Goal: Information Seeking & Learning: Check status

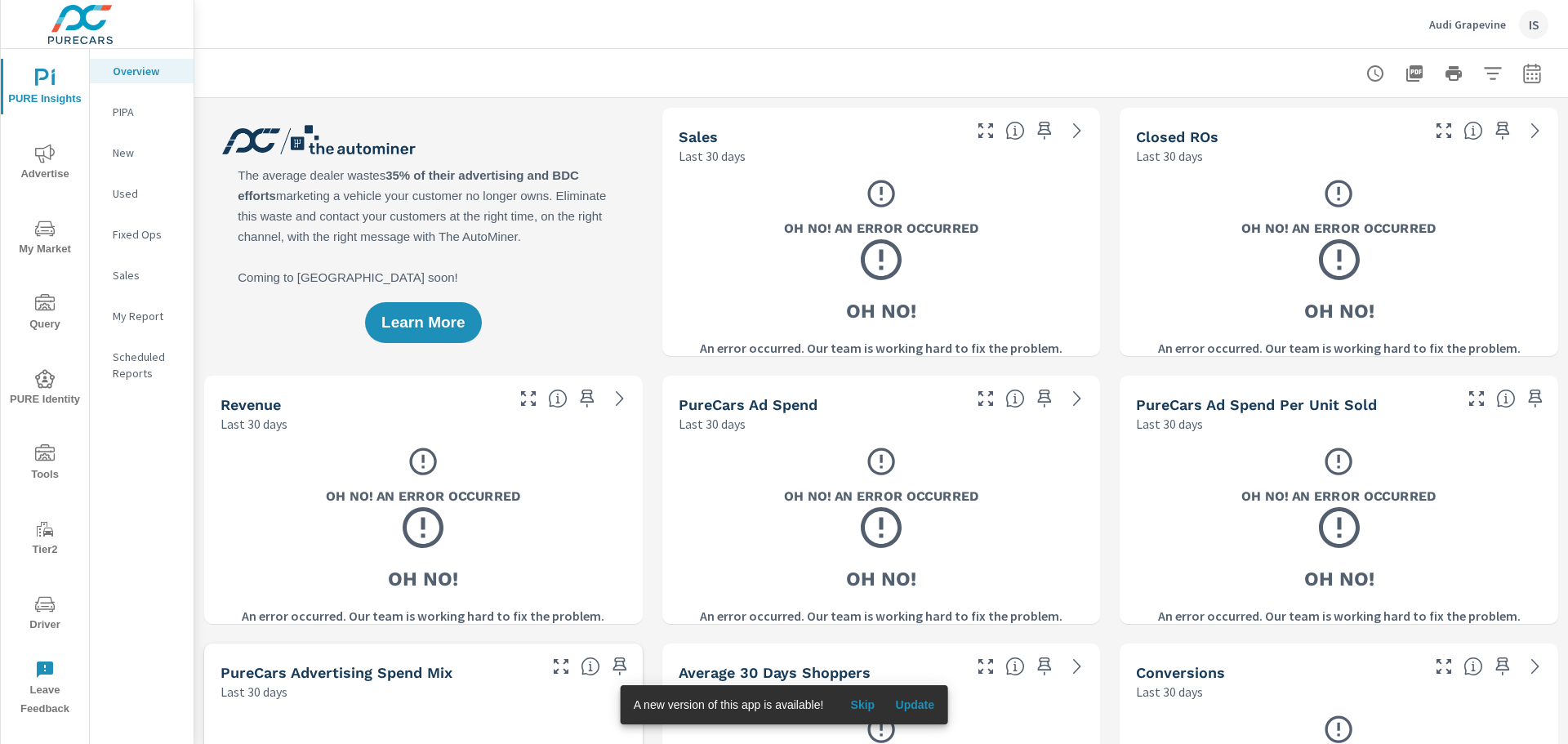
click at [117, 128] on nav "Overview PIPA New Used Fixed Ops Sales My Report Scheduled Reports" at bounding box center [142, 228] width 104 height 359
click at [132, 107] on p "PIPA" at bounding box center [147, 112] width 68 height 16
click at [932, 704] on span "Update" at bounding box center [915, 704] width 39 height 14
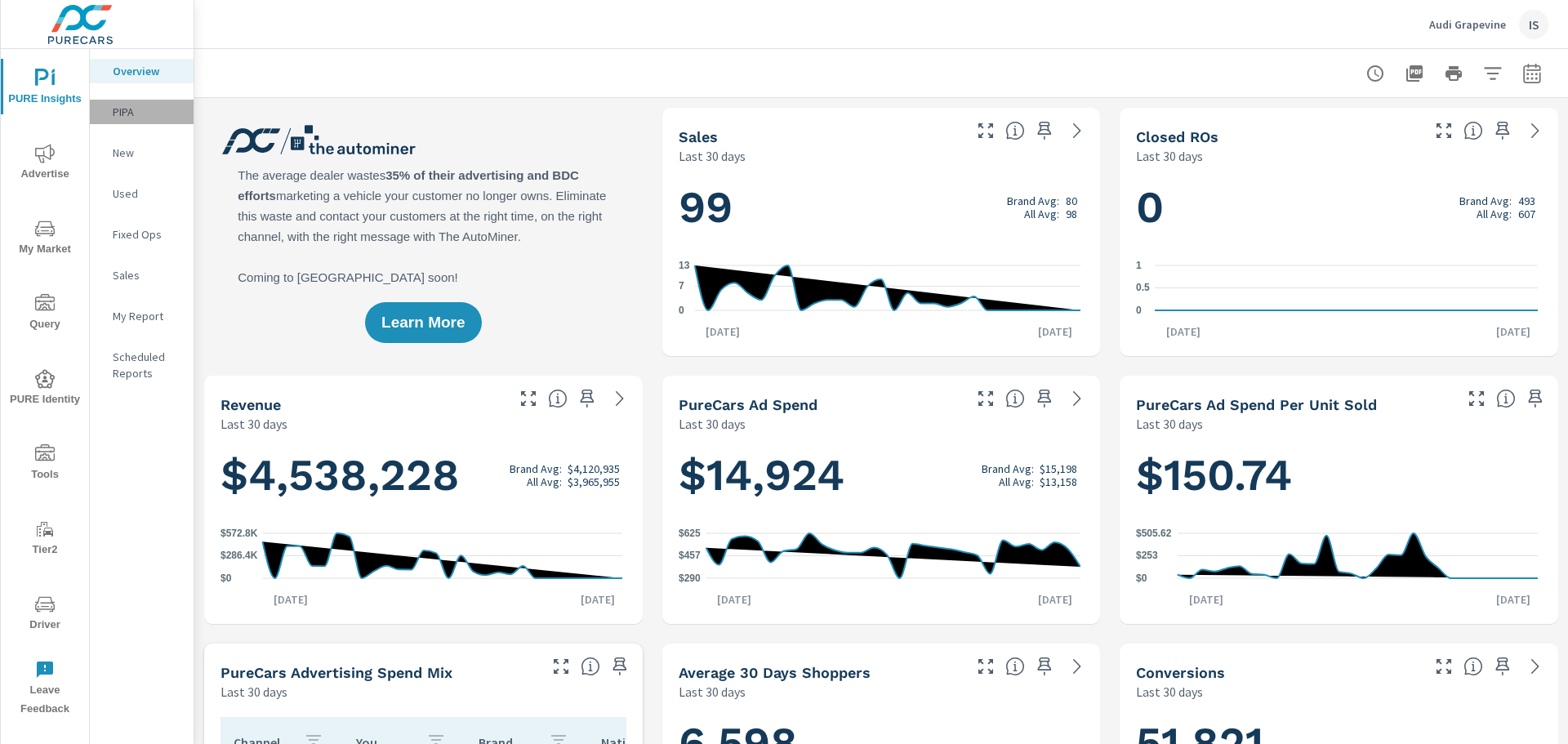
click at [135, 113] on p "PIPA" at bounding box center [147, 112] width 68 height 16
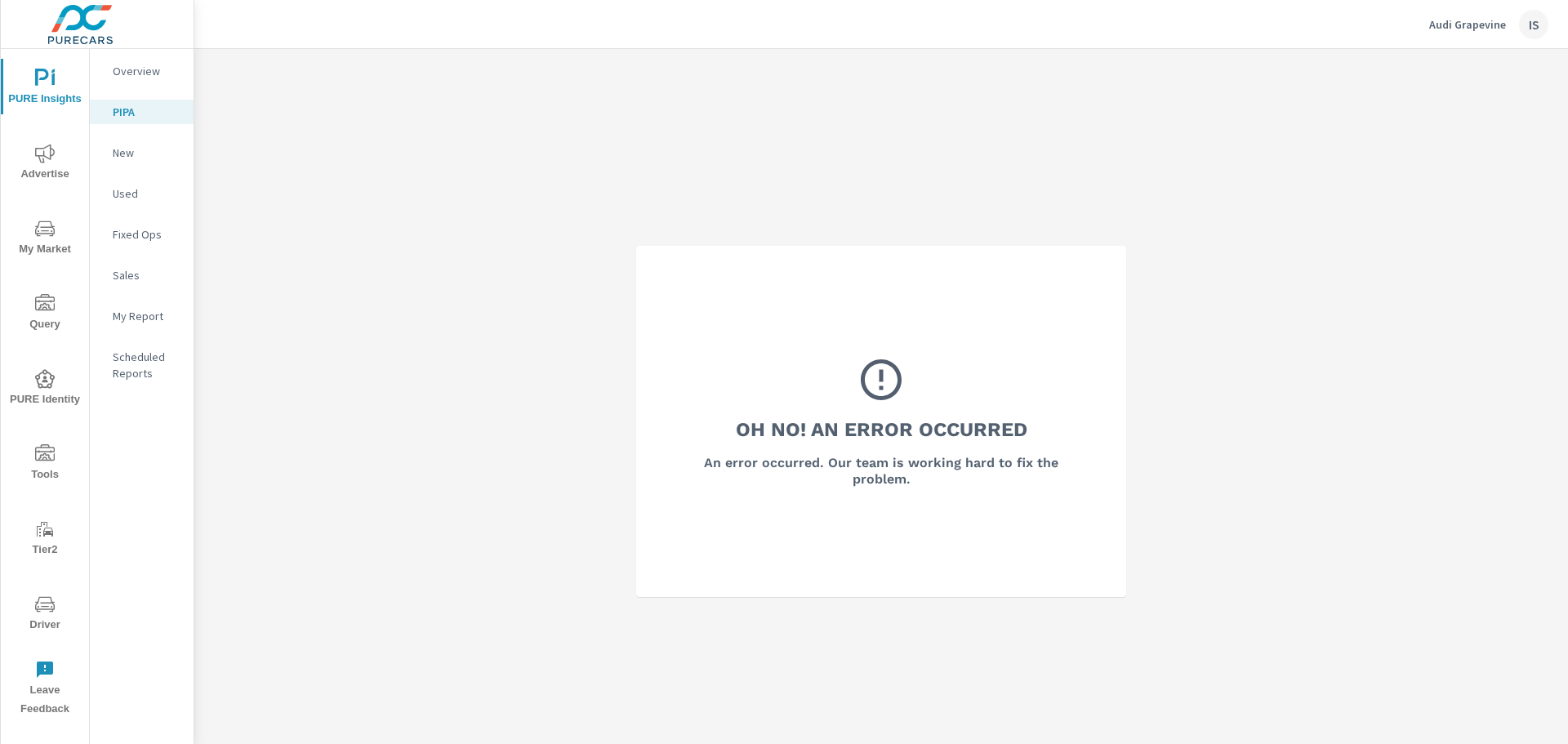
click at [156, 186] on p "Used" at bounding box center [147, 193] width 68 height 16
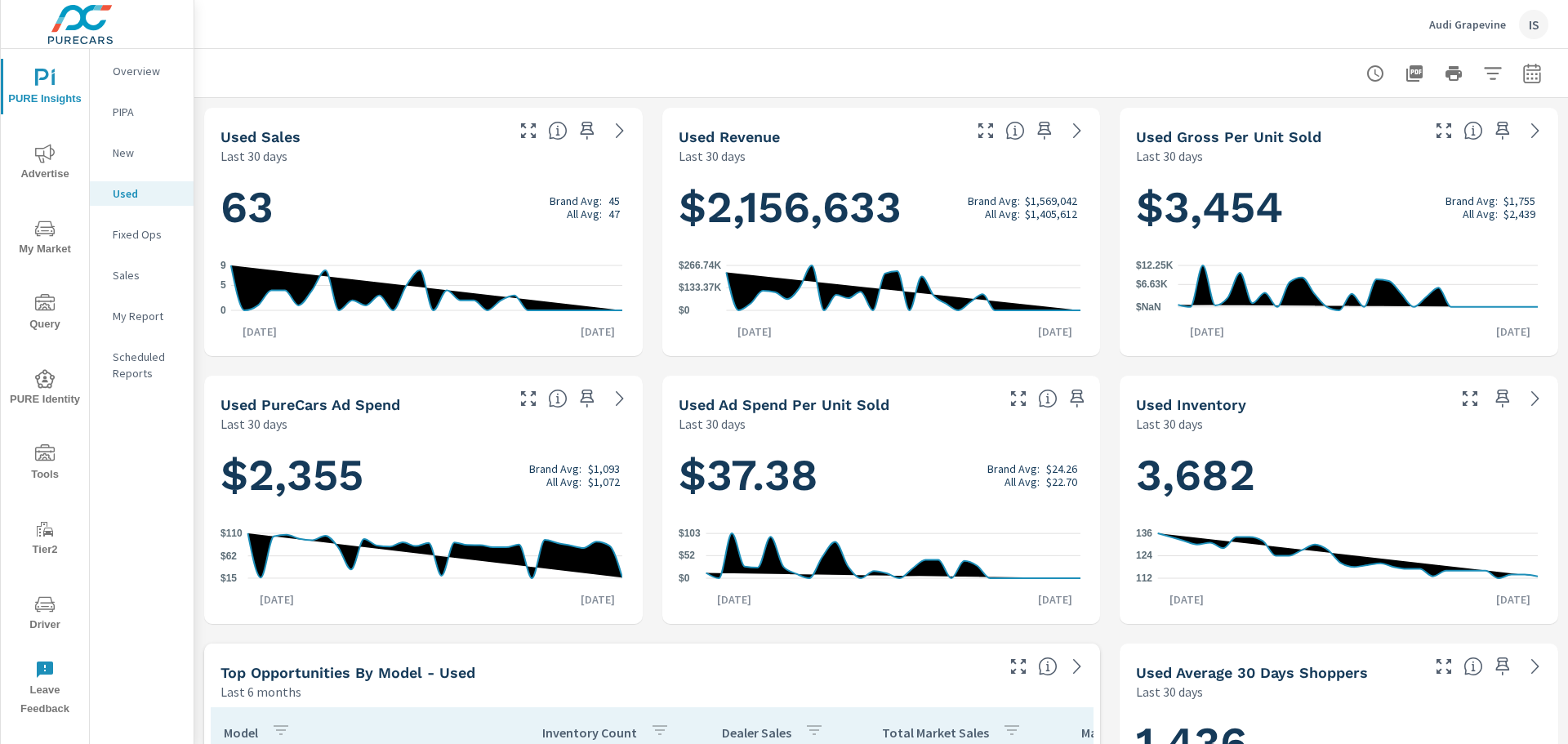
click at [151, 147] on p "New" at bounding box center [147, 153] width 68 height 16
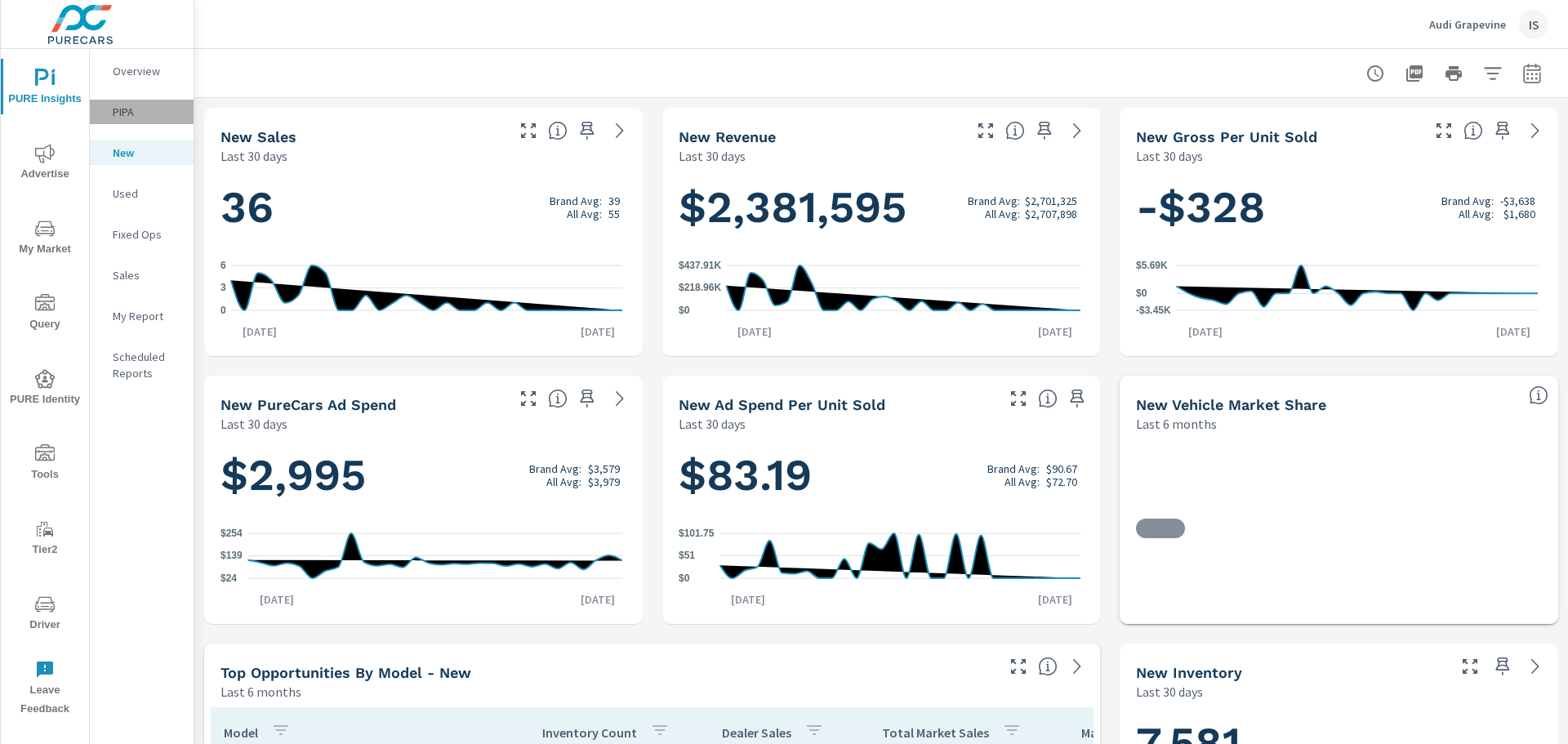
click at [156, 119] on div "PIPA" at bounding box center [142, 112] width 104 height 25
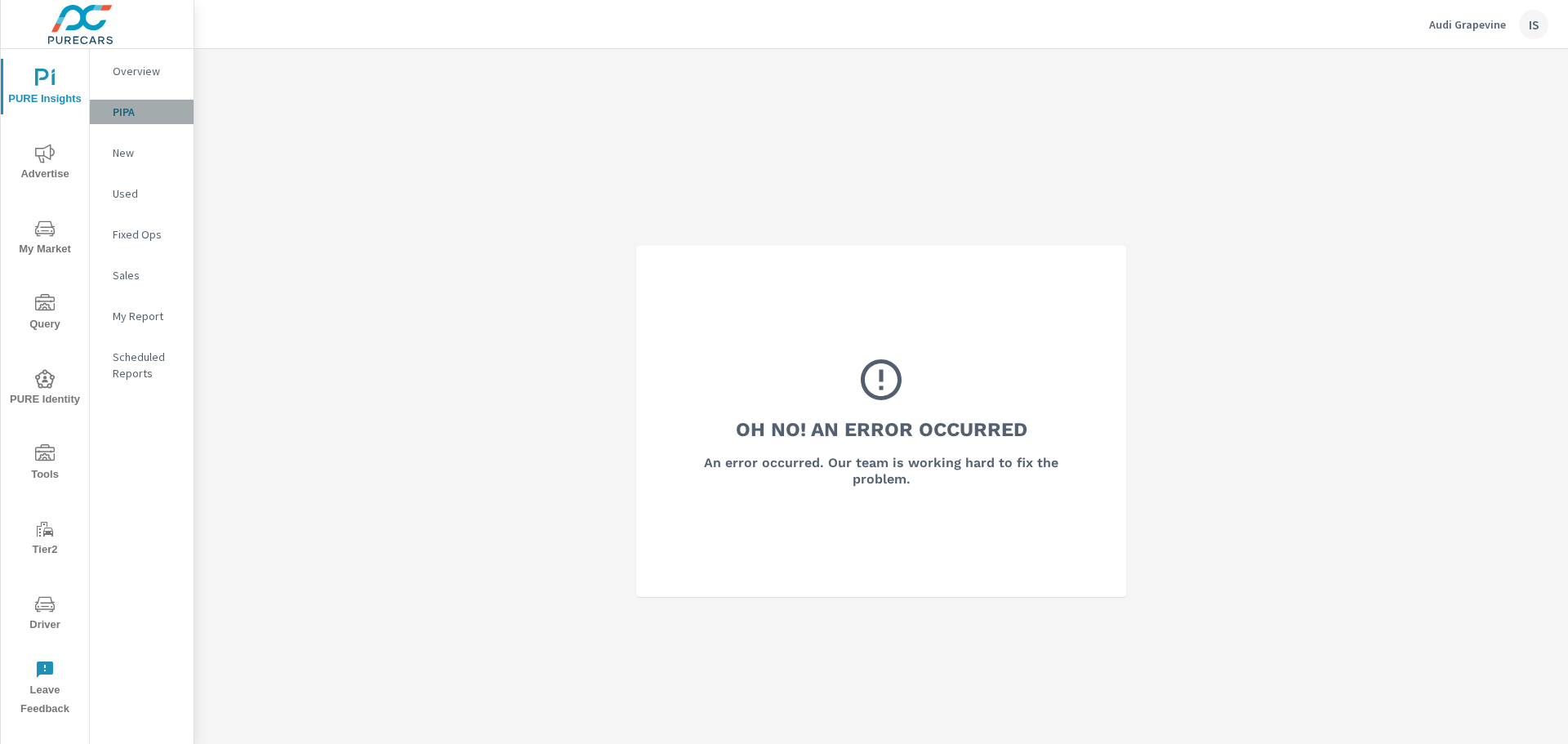
click at [136, 114] on p "PIPA" at bounding box center [147, 112] width 68 height 16
drag, startPoint x: 292, startPoint y: 276, endPoint x: 201, endPoint y: 593, distance: 329.8
click at [203, 600] on div "Oh No! An Error Occurred An error occurred. Our team is working hard to fix the…" at bounding box center [881, 420] width 1374 height 744
click at [121, 110] on p "PIPA" at bounding box center [147, 112] width 68 height 16
